Goal: Check status: Check status

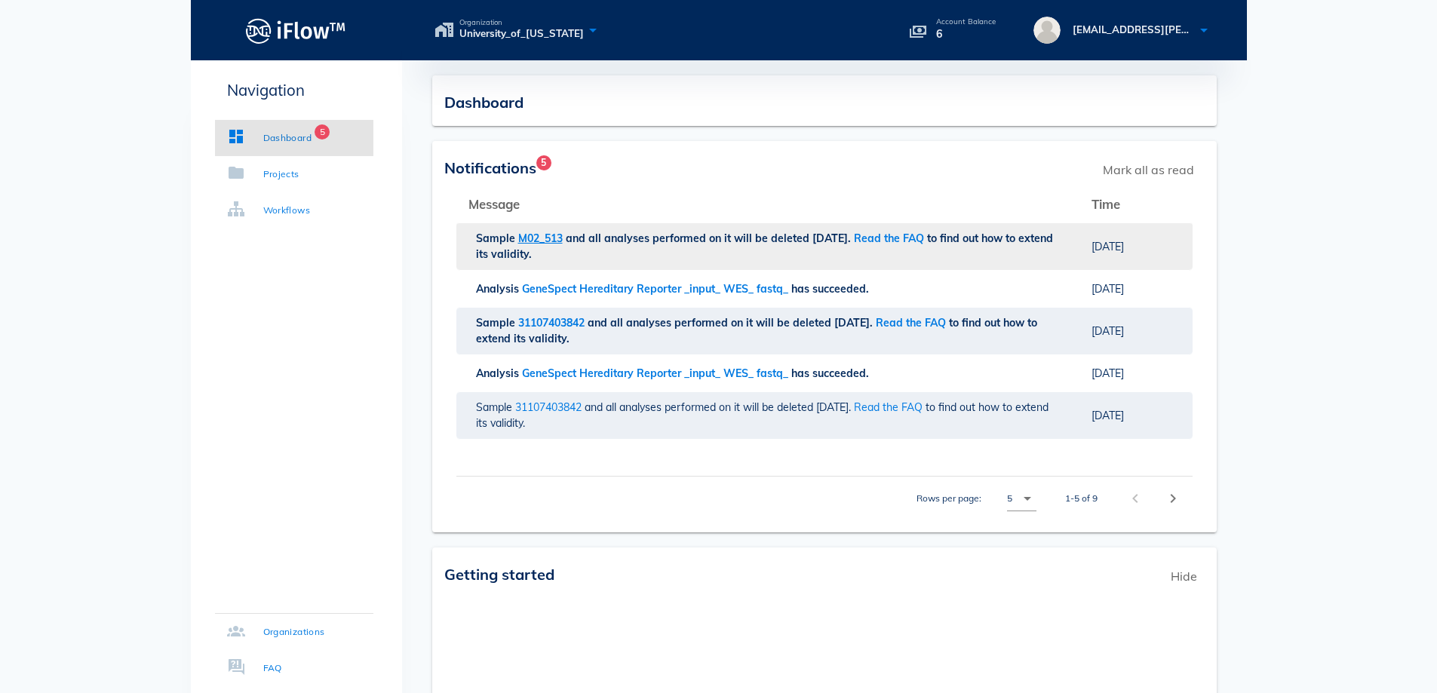
click at [536, 244] on span "M02_513" at bounding box center [542, 239] width 48 height 14
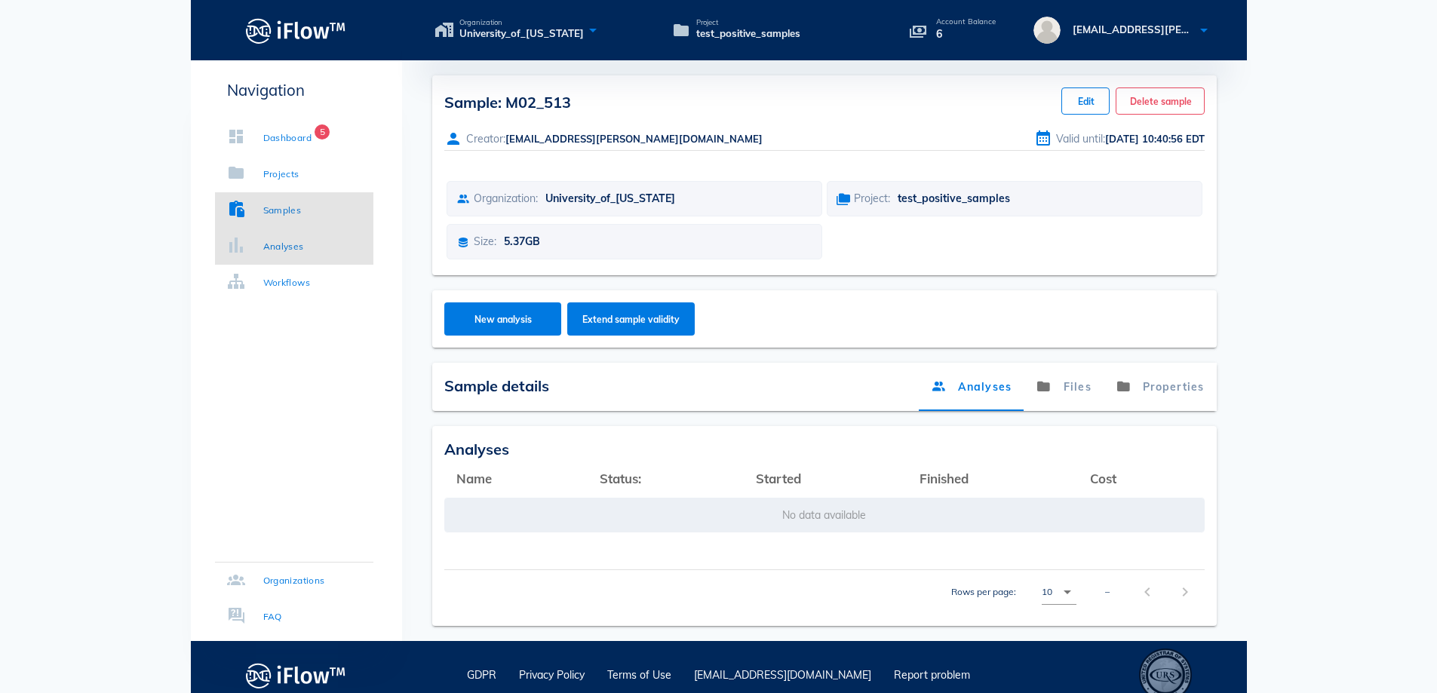
click at [266, 243] on div "Analyses" at bounding box center [283, 246] width 41 height 15
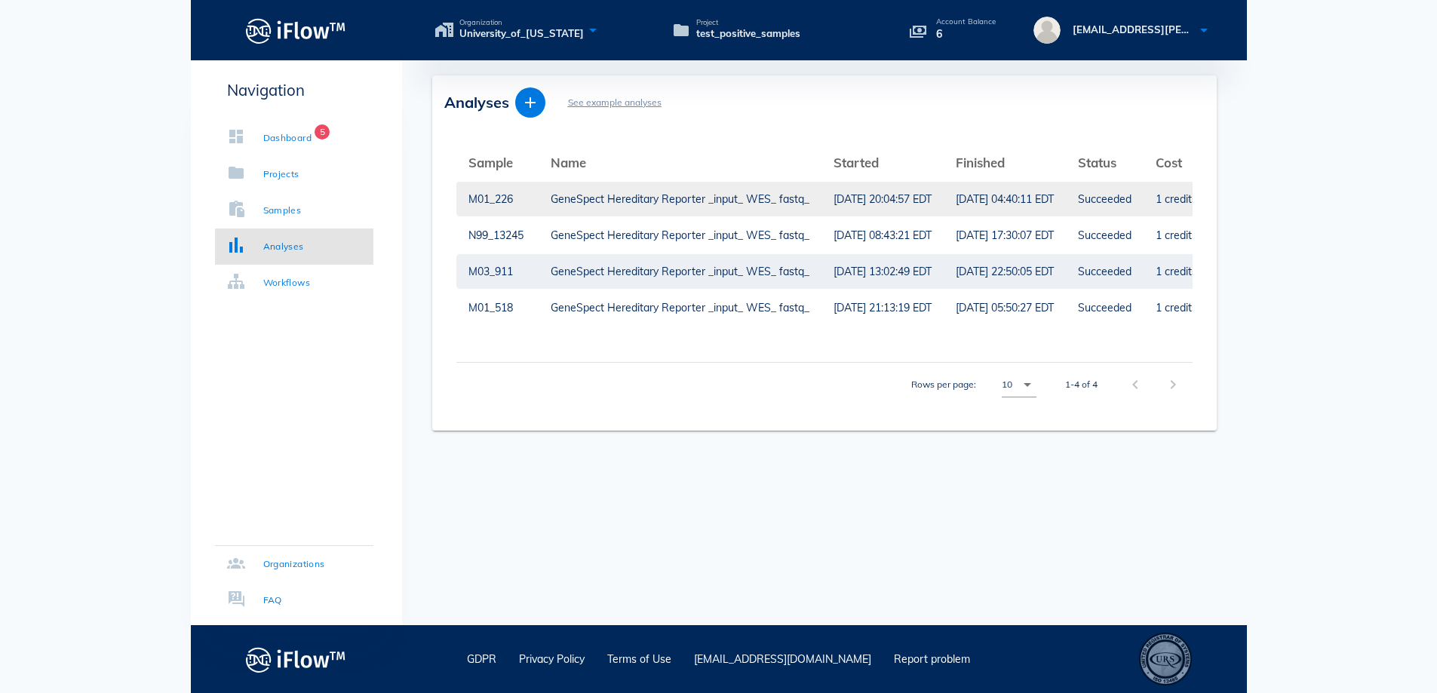
click at [779, 196] on div "GeneSpect Hereditary Reporter _input_ WES_ fastq_" at bounding box center [680, 199] width 259 height 35
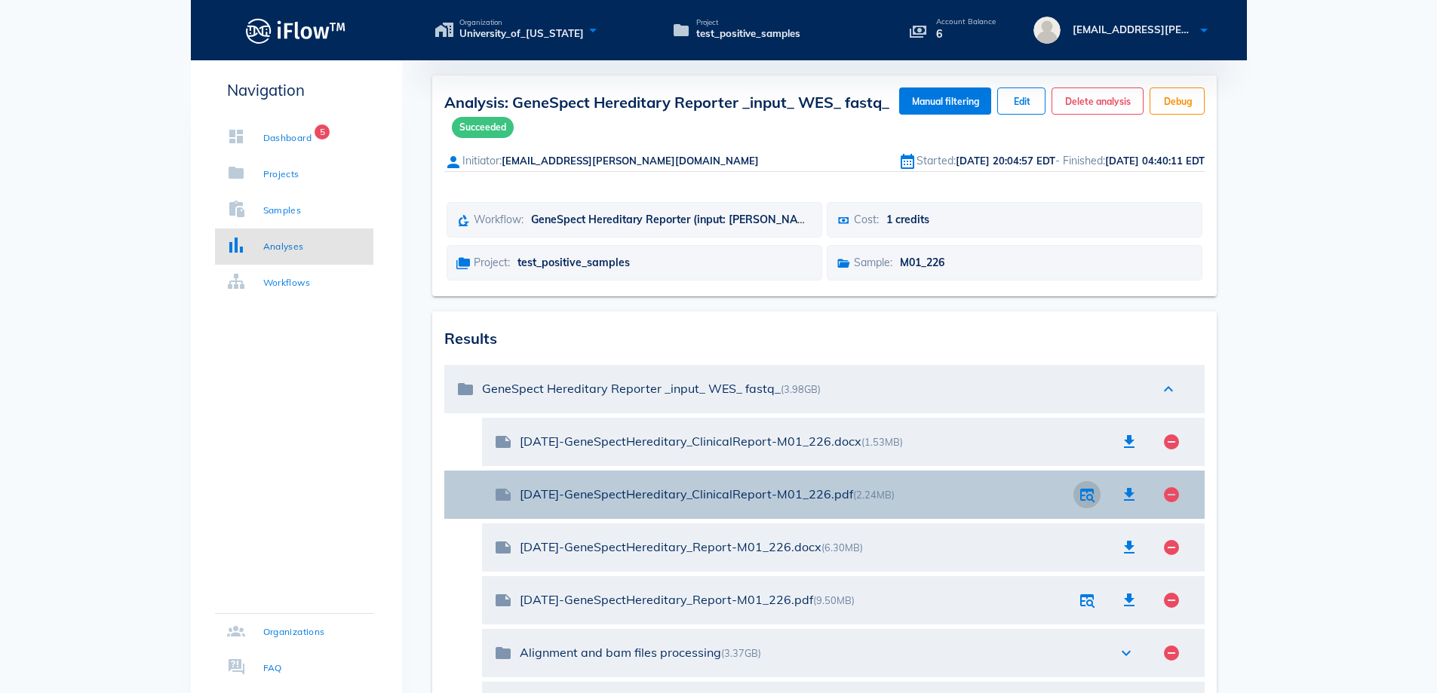
click at [1085, 499] on icon "button" at bounding box center [1087, 495] width 18 height 18
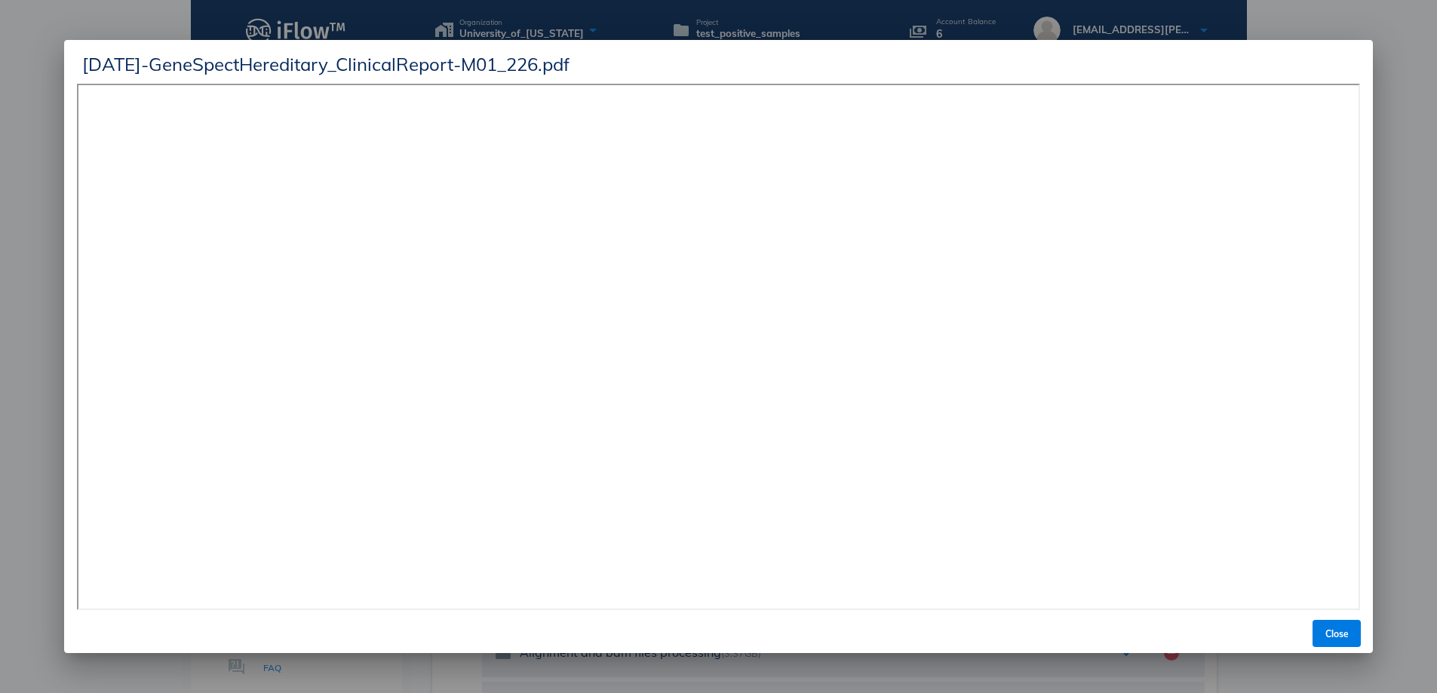
click at [1399, 38] on div at bounding box center [718, 346] width 1437 height 693
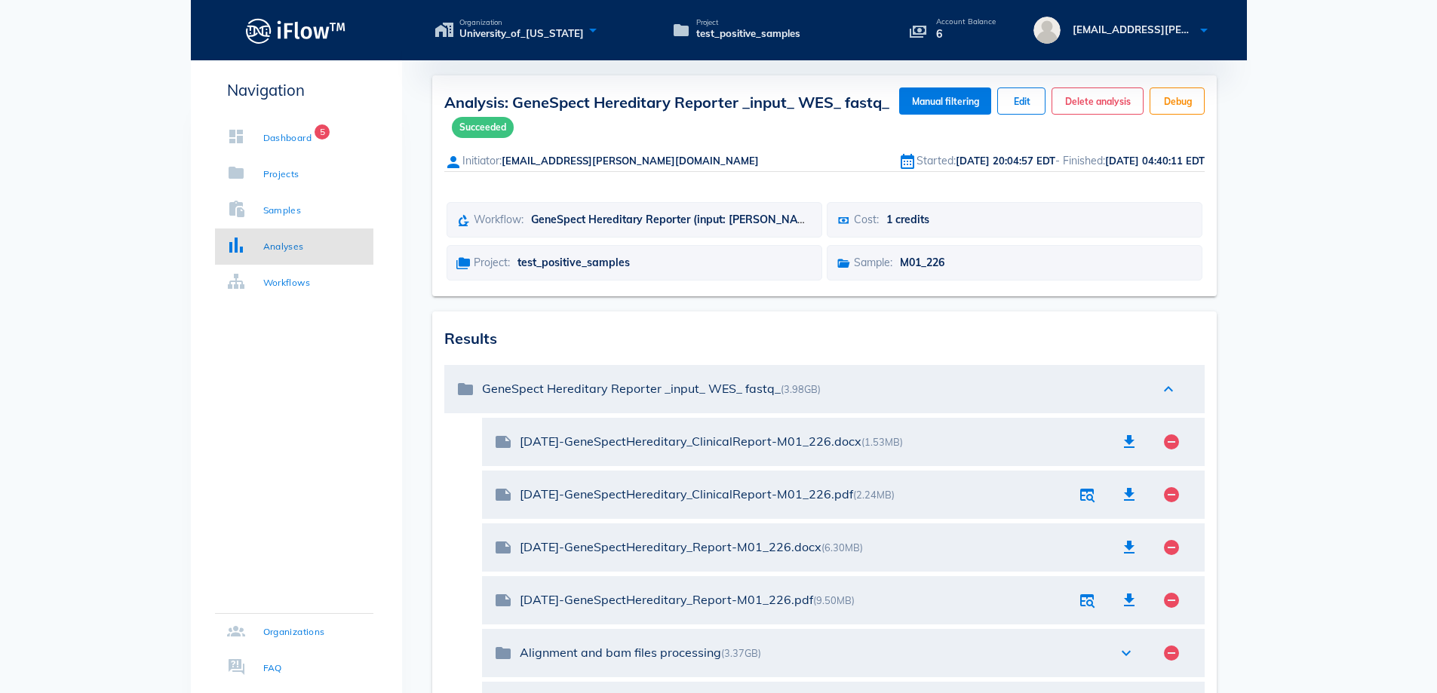
click at [297, 575] on div "Navigation Dashboard 5 Projects Samples Analyses Workflows Organizations FAQ" at bounding box center [296, 516] width 211 height 913
click at [282, 249] on div "Analyses" at bounding box center [283, 246] width 41 height 15
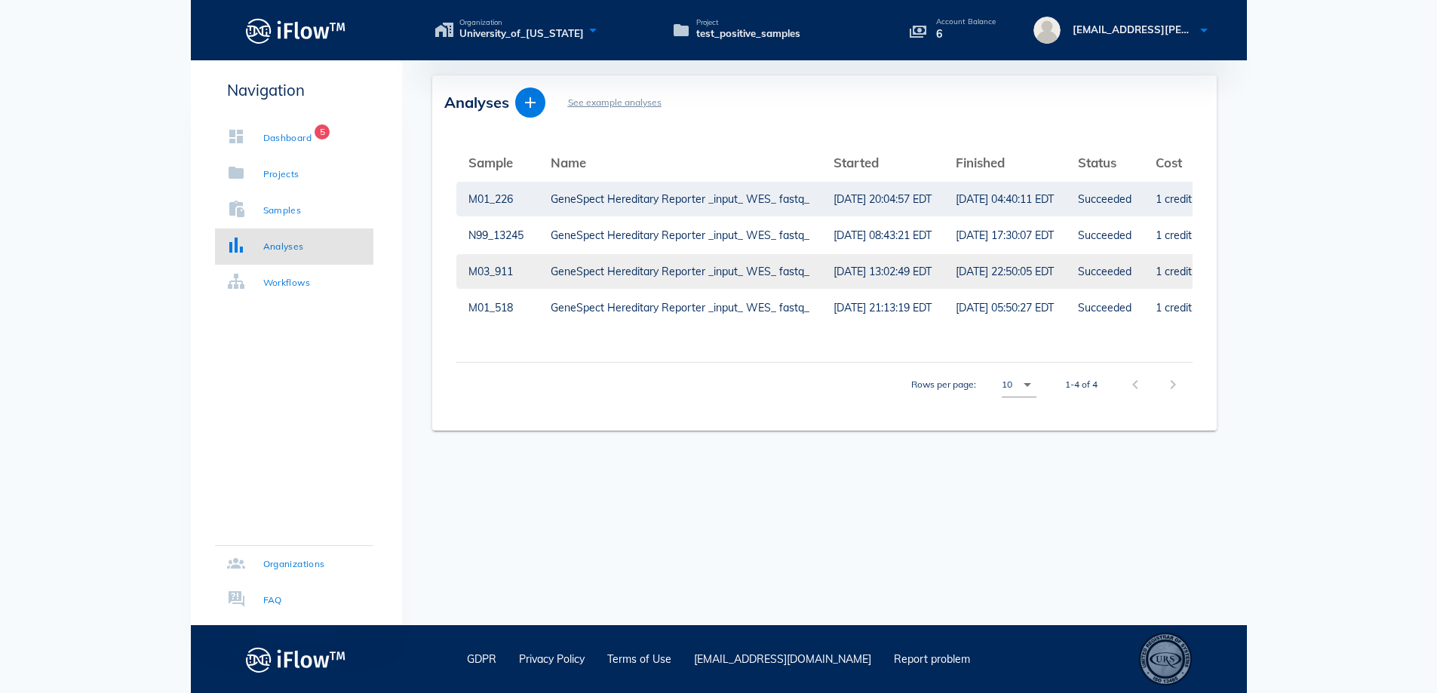
click at [639, 274] on div "GeneSpect Hereditary Reporter _input_ WES_ fastq_" at bounding box center [680, 271] width 259 height 35
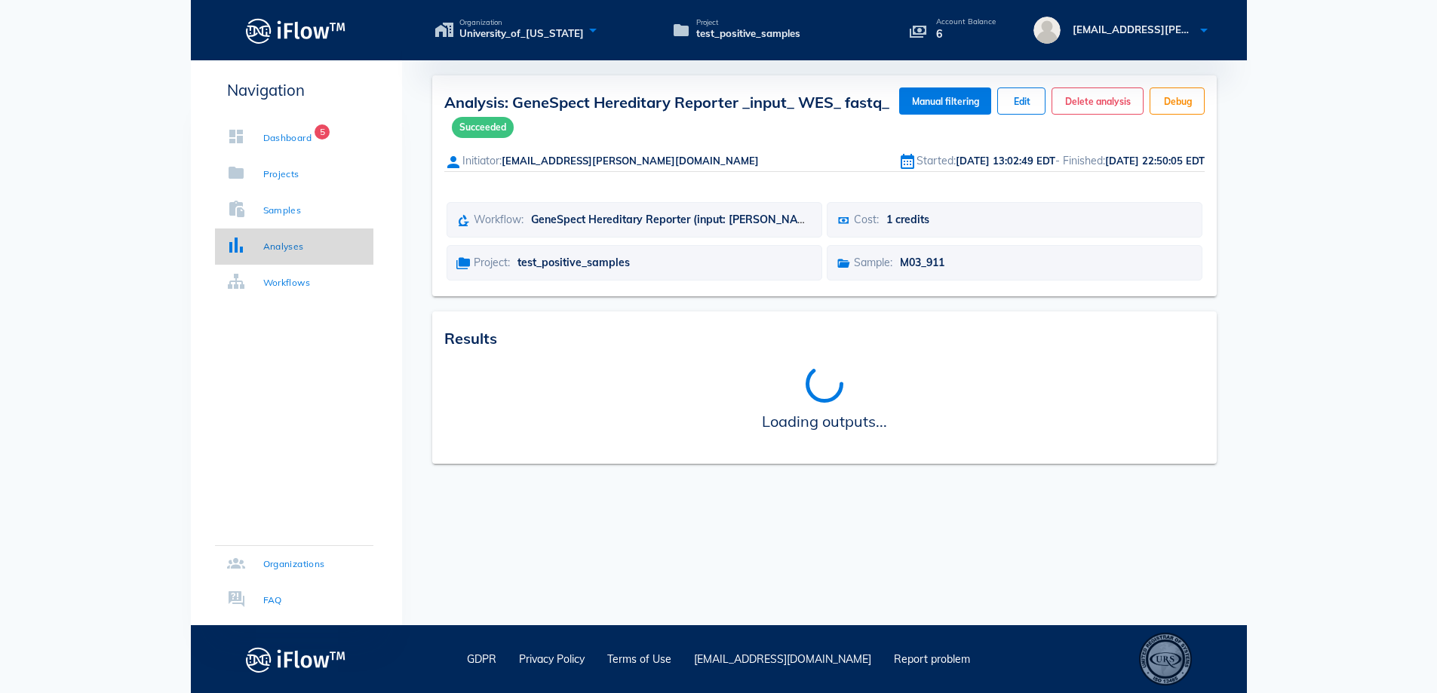
click at [281, 250] on div "Analyses" at bounding box center [283, 246] width 41 height 15
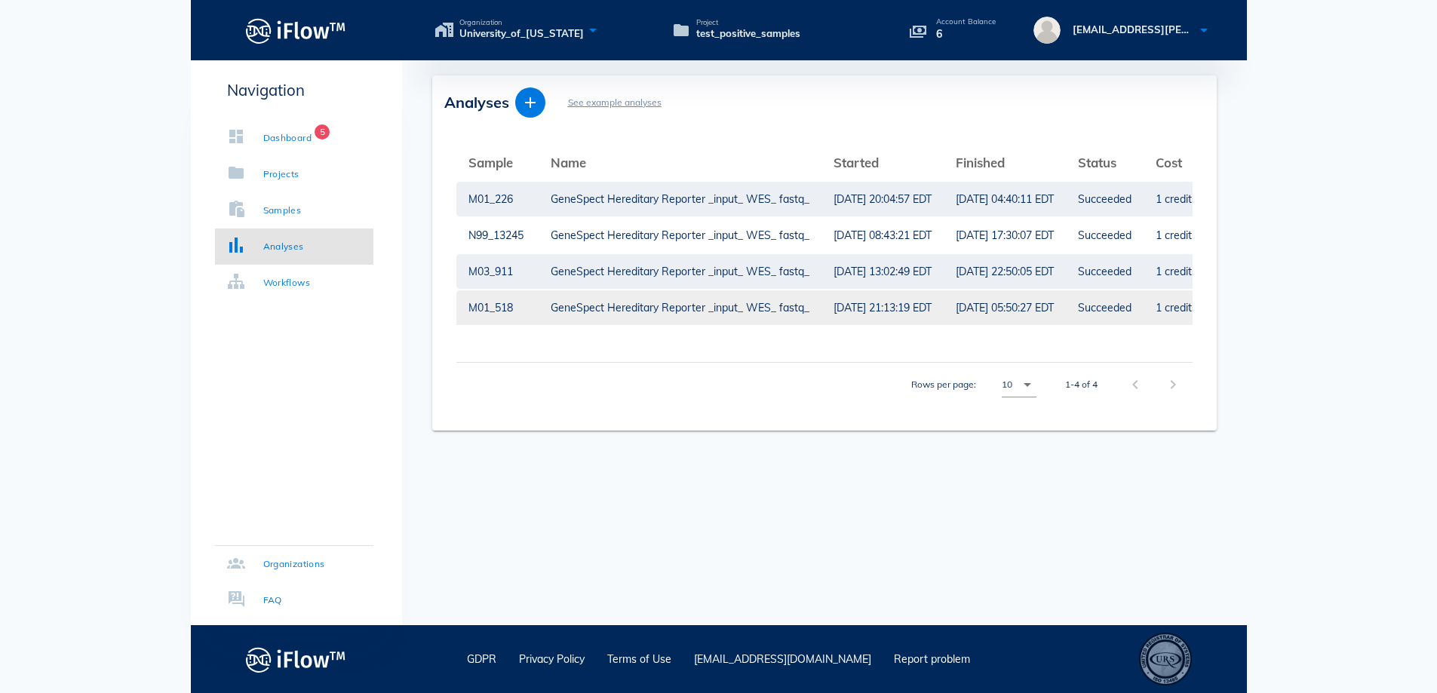
click at [850, 306] on div "[DATE] 21:13:19 EDT" at bounding box center [883, 307] width 98 height 35
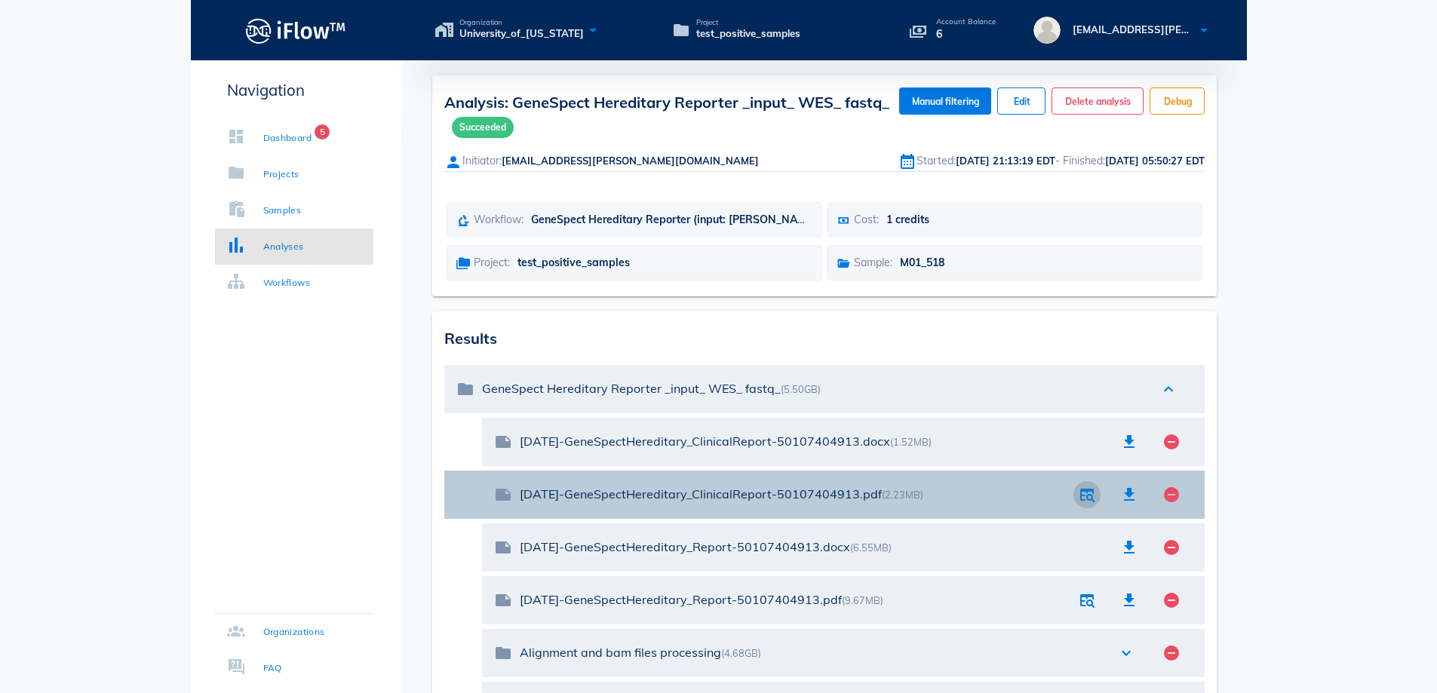
click at [1080, 495] on icon "button" at bounding box center [1087, 495] width 18 height 18
click at [1083, 500] on icon "button" at bounding box center [1087, 495] width 18 height 18
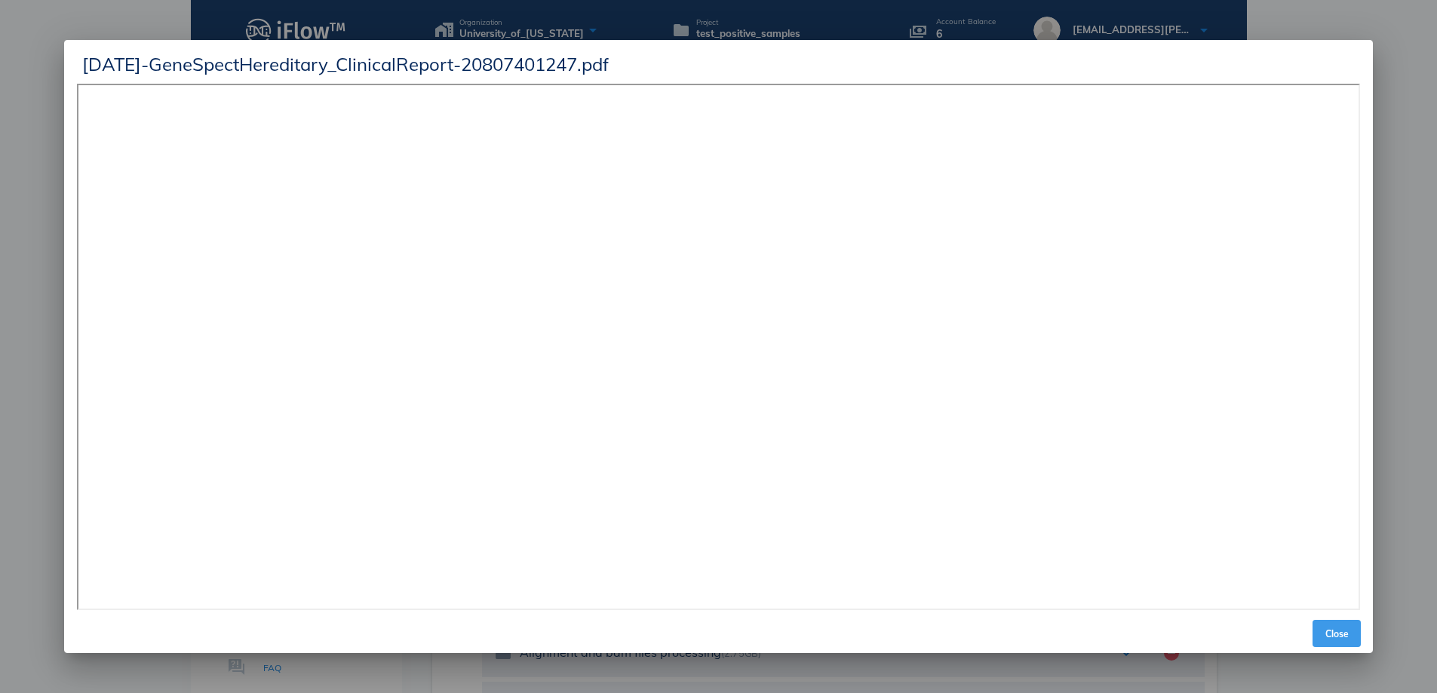
click at [1340, 628] on span "Close" at bounding box center [1337, 633] width 36 height 11
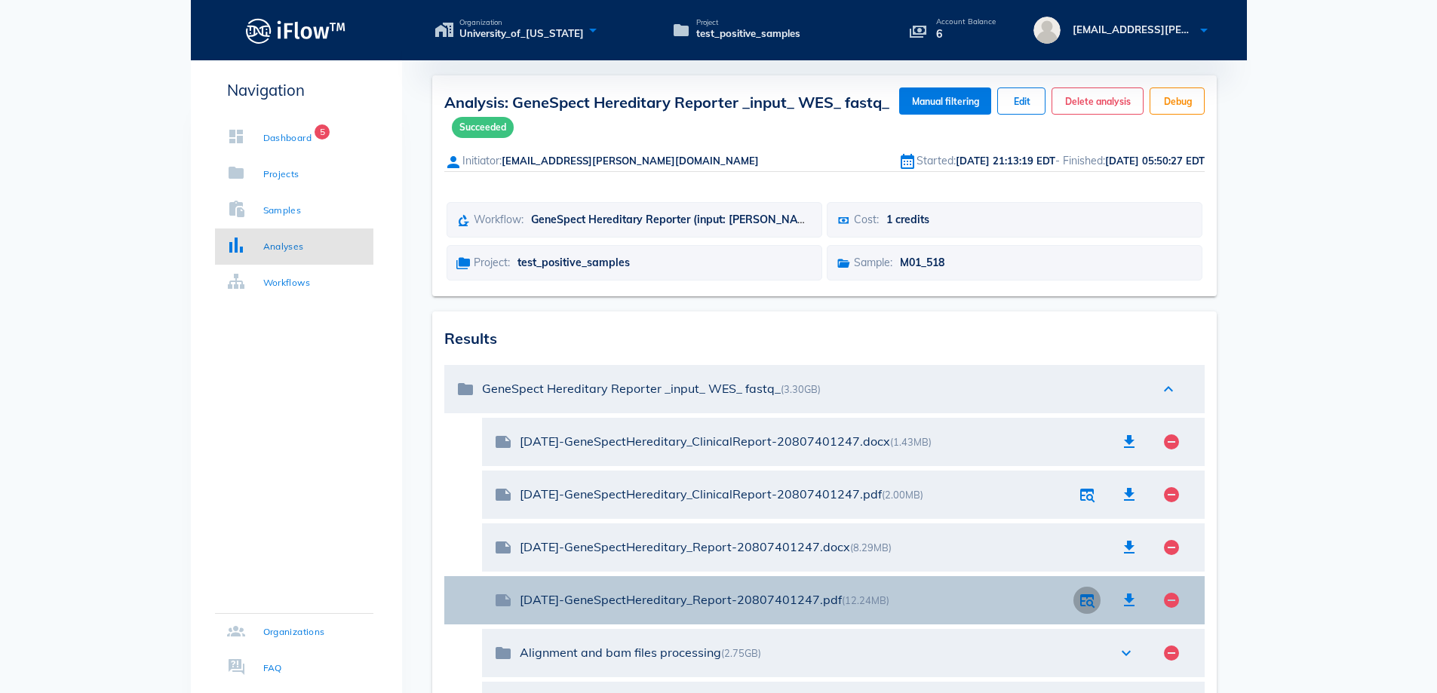
click at [1089, 604] on icon "button" at bounding box center [1087, 601] width 18 height 18
